Goal: Information Seeking & Learning: Learn about a topic

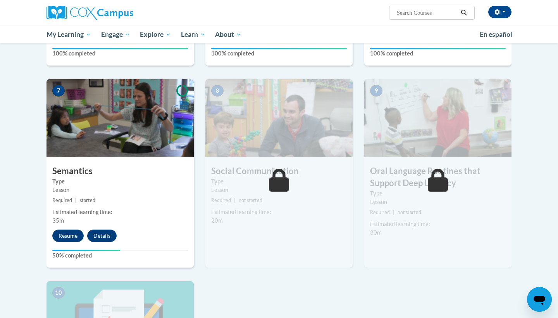
scroll to position [553, 0]
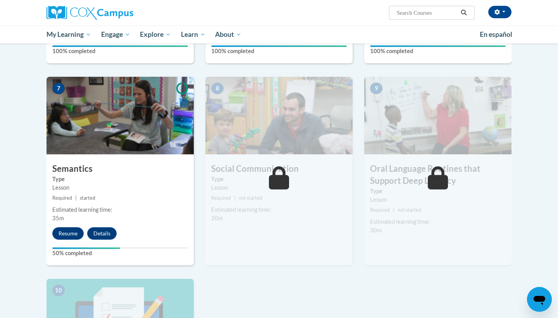
click at [67, 227] on button "Resume" at bounding box center [67, 233] width 31 height 12
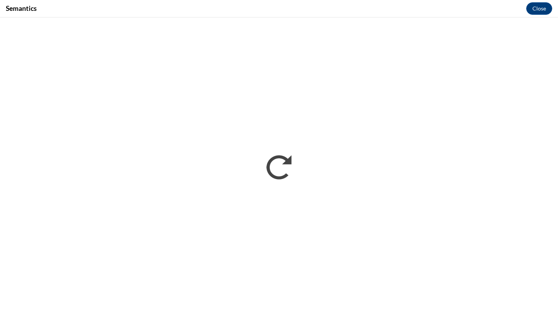
scroll to position [0, 0]
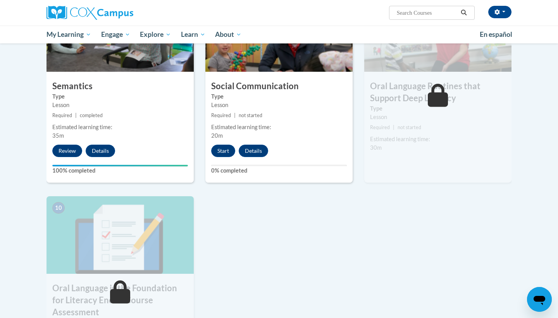
scroll to position [636, 0]
click at [222, 151] on button "Start" at bounding box center [223, 150] width 24 height 12
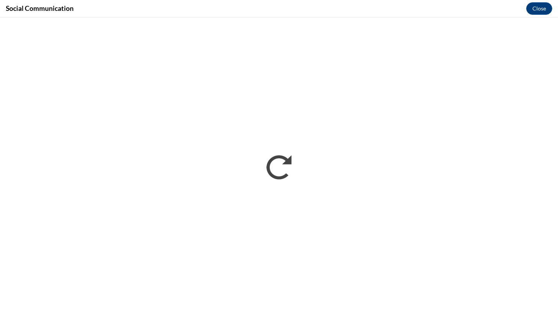
scroll to position [0, 0]
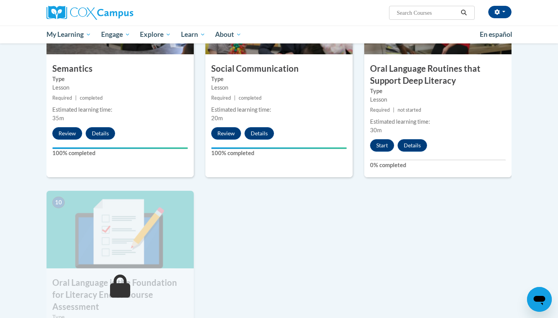
scroll to position [647, 0]
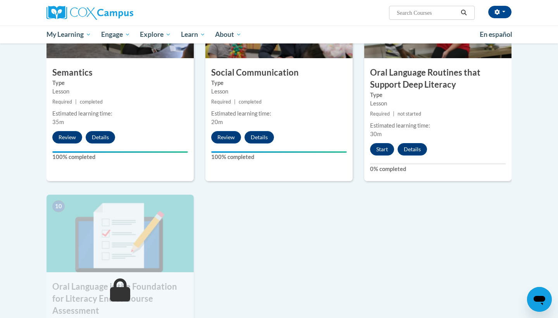
click at [386, 154] on div "9 Oral Language Routines that Support Deep Literacy Type Lesson Required | not …" at bounding box center [437, 81] width 147 height 200
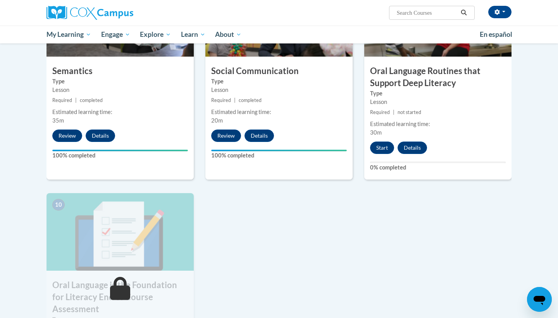
scroll to position [652, 0]
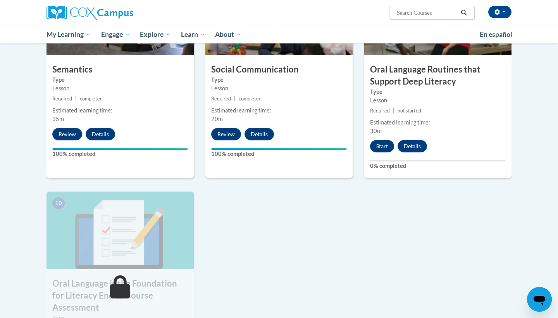
click at [384, 146] on button "Start" at bounding box center [382, 146] width 24 height 12
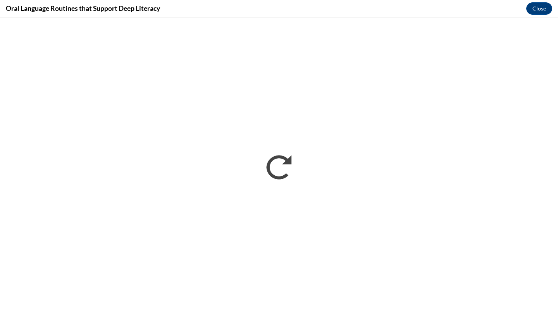
scroll to position [0, 0]
